Goal: Transaction & Acquisition: Register for event/course

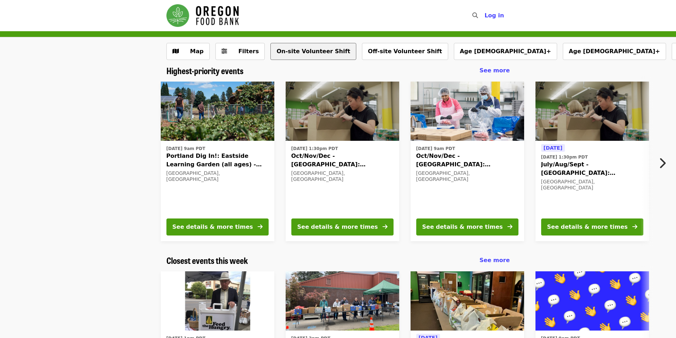
click at [315, 55] on button "On-site Volunteer Shift" at bounding box center [312, 51] width 85 height 17
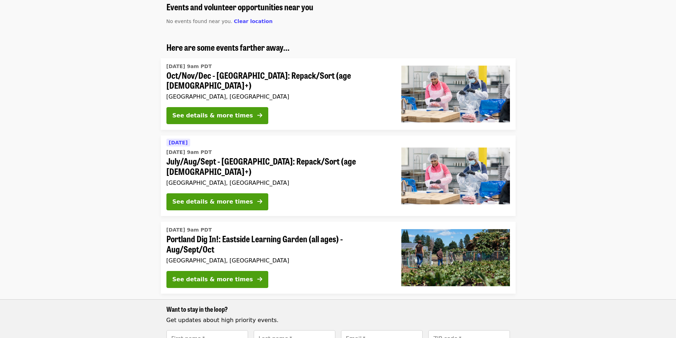
scroll to position [65, 0]
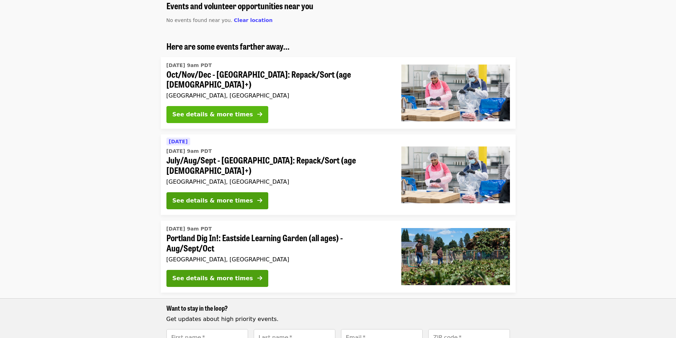
click at [234, 110] on div "See details & more times" at bounding box center [212, 114] width 81 height 9
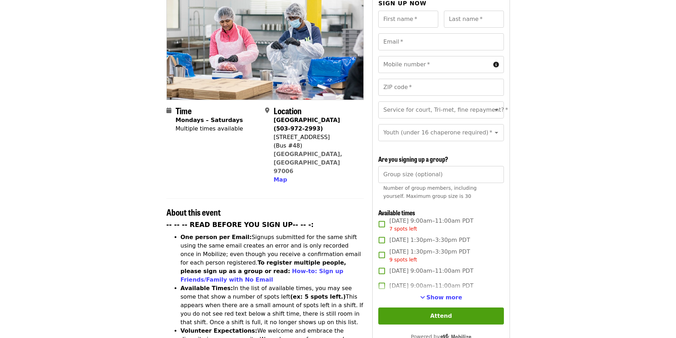
scroll to position [86, 0]
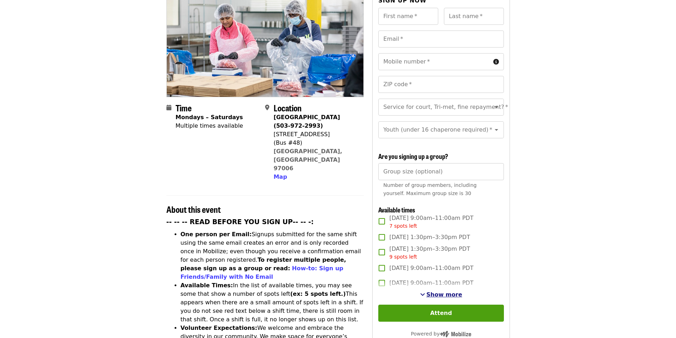
click at [453, 294] on span "Show more" at bounding box center [444, 294] width 36 height 7
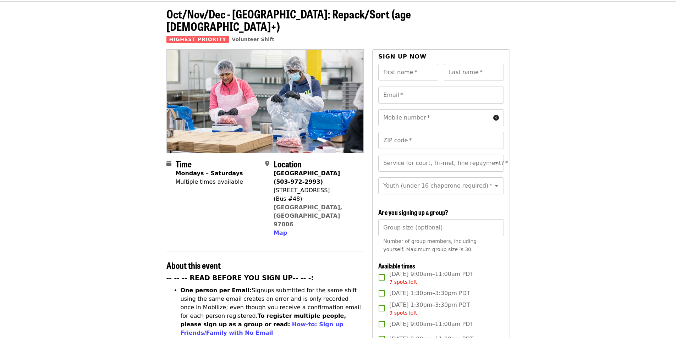
scroll to position [0, 0]
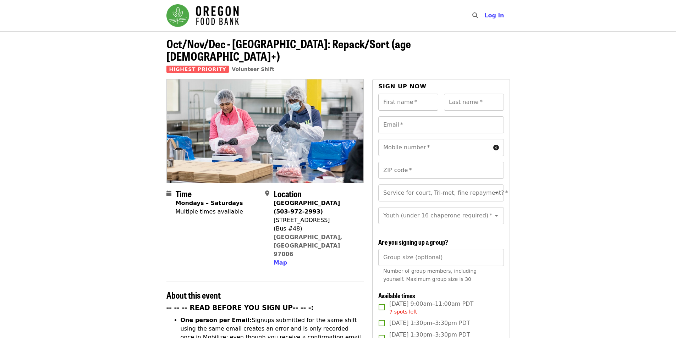
click at [420, 94] on input "First name   *" at bounding box center [408, 102] width 60 height 17
type input "*"
type input "*****"
type input "**********"
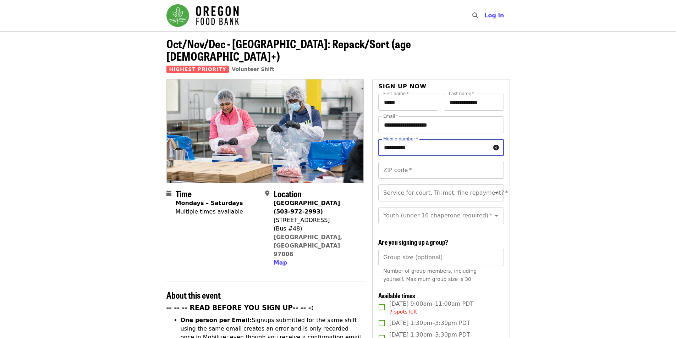
type input "**********"
click at [429, 165] on input "ZIP code   *" at bounding box center [440, 170] width 125 height 17
type input "*****"
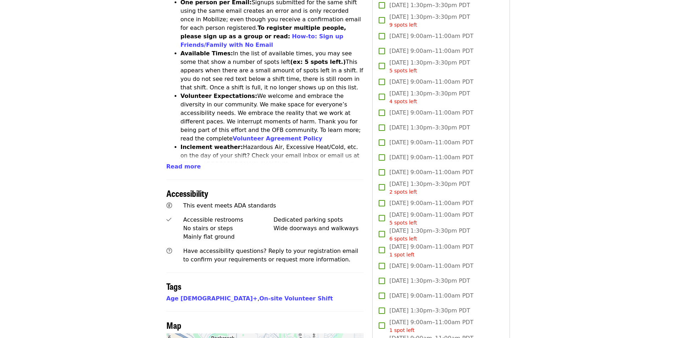
scroll to position [324, 0]
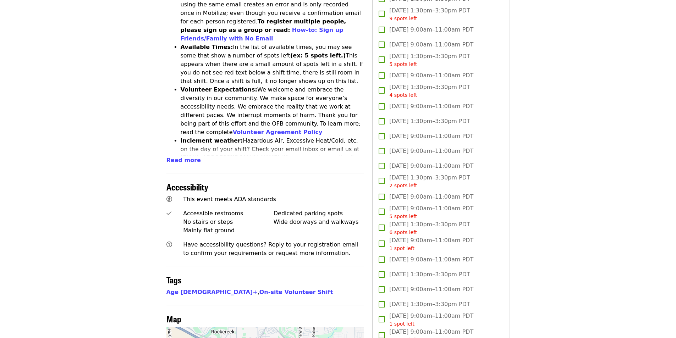
drag, startPoint x: 675, startPoint y: 87, endPoint x: 675, endPoint y: 65, distance: 22.0
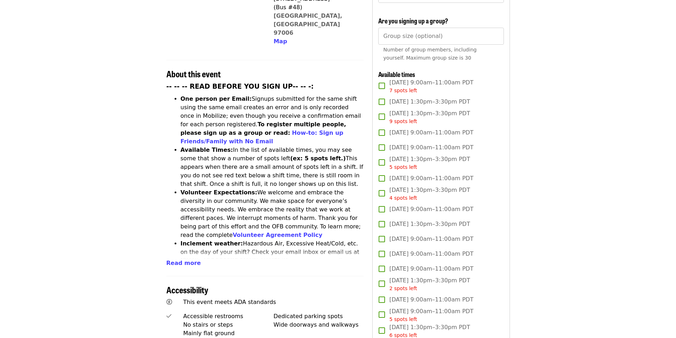
scroll to position [215, 0]
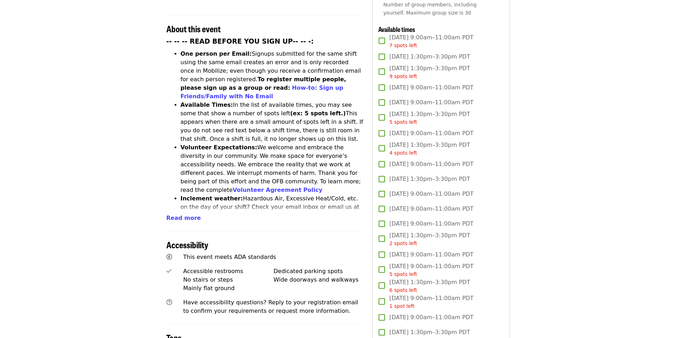
scroll to position [56, 0]
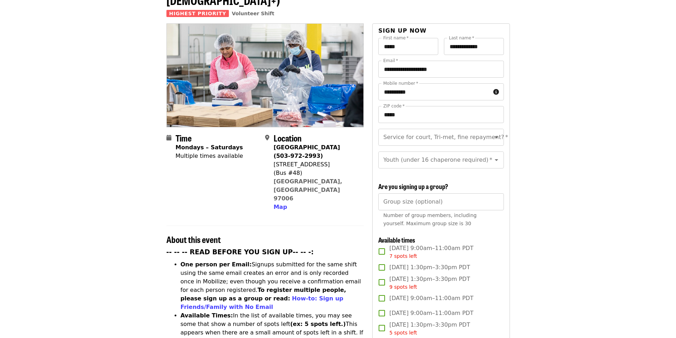
click at [445, 206] on input "Group size (optional)" at bounding box center [440, 201] width 125 height 17
type input "*"
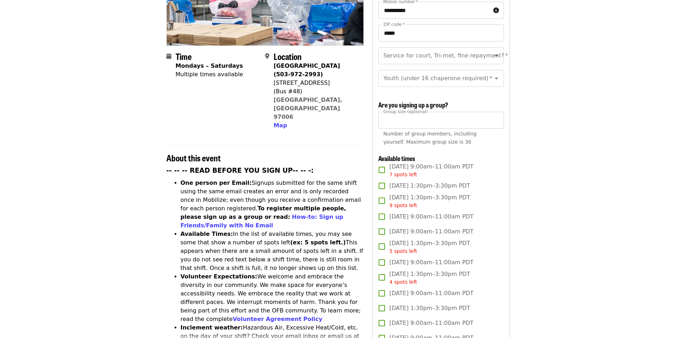
scroll to position [144, 0]
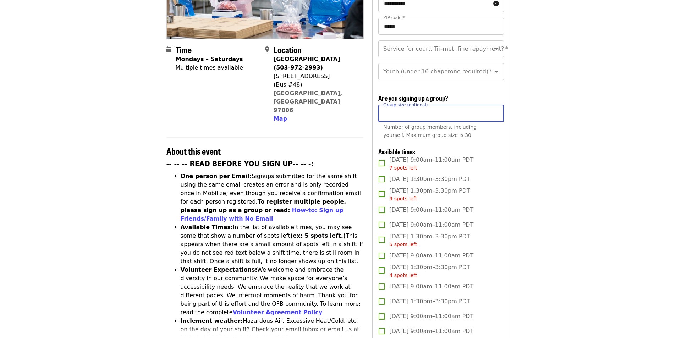
drag, startPoint x: 394, startPoint y: 111, endPoint x: 678, endPoint y: 38, distance: 293.8
click at [675, 38] on html "Skip to content ​ Log in Oct/Nov/Dec - [GEOGRAPHIC_DATA]: Repack/Sort (age [DEM…" at bounding box center [338, 25] width 676 height 338
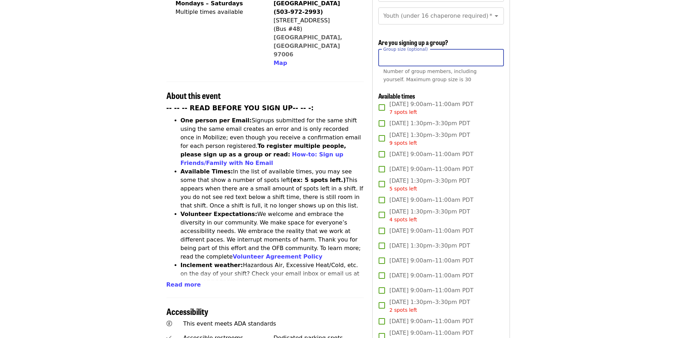
scroll to position [212, 0]
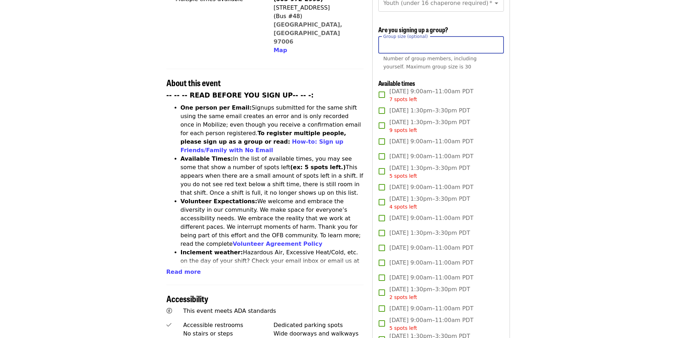
type input "*"
drag, startPoint x: 675, startPoint y: 73, endPoint x: 674, endPoint y: 96, distance: 23.4
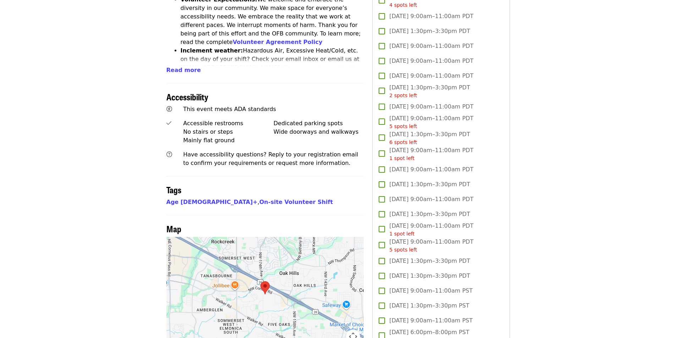
scroll to position [416, 0]
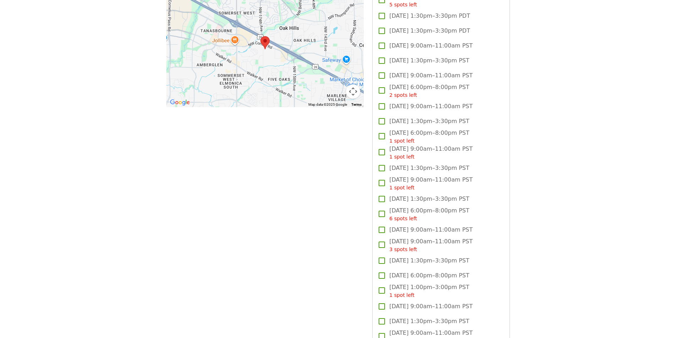
scroll to position [662, 0]
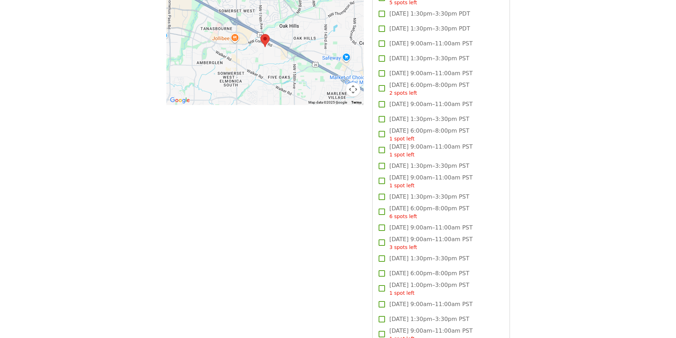
click at [651, 131] on article "Oct/Nov/Dec - [GEOGRAPHIC_DATA]: Repack/Sort (age [DEMOGRAPHIC_DATA]+) Highest …" at bounding box center [338, 298] width 676 height 1857
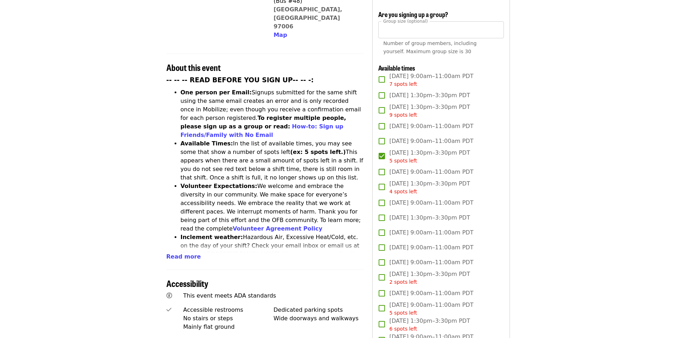
scroll to position [240, 0]
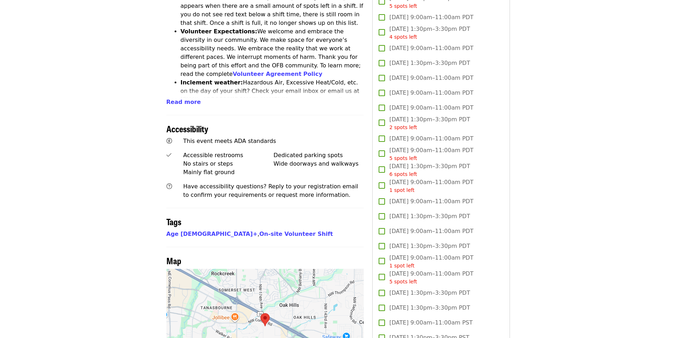
scroll to position [140, 0]
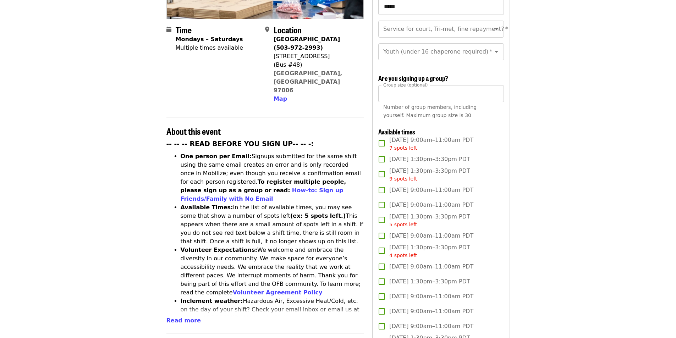
scroll to position [181, 0]
